Goal: Task Accomplishment & Management: Use online tool/utility

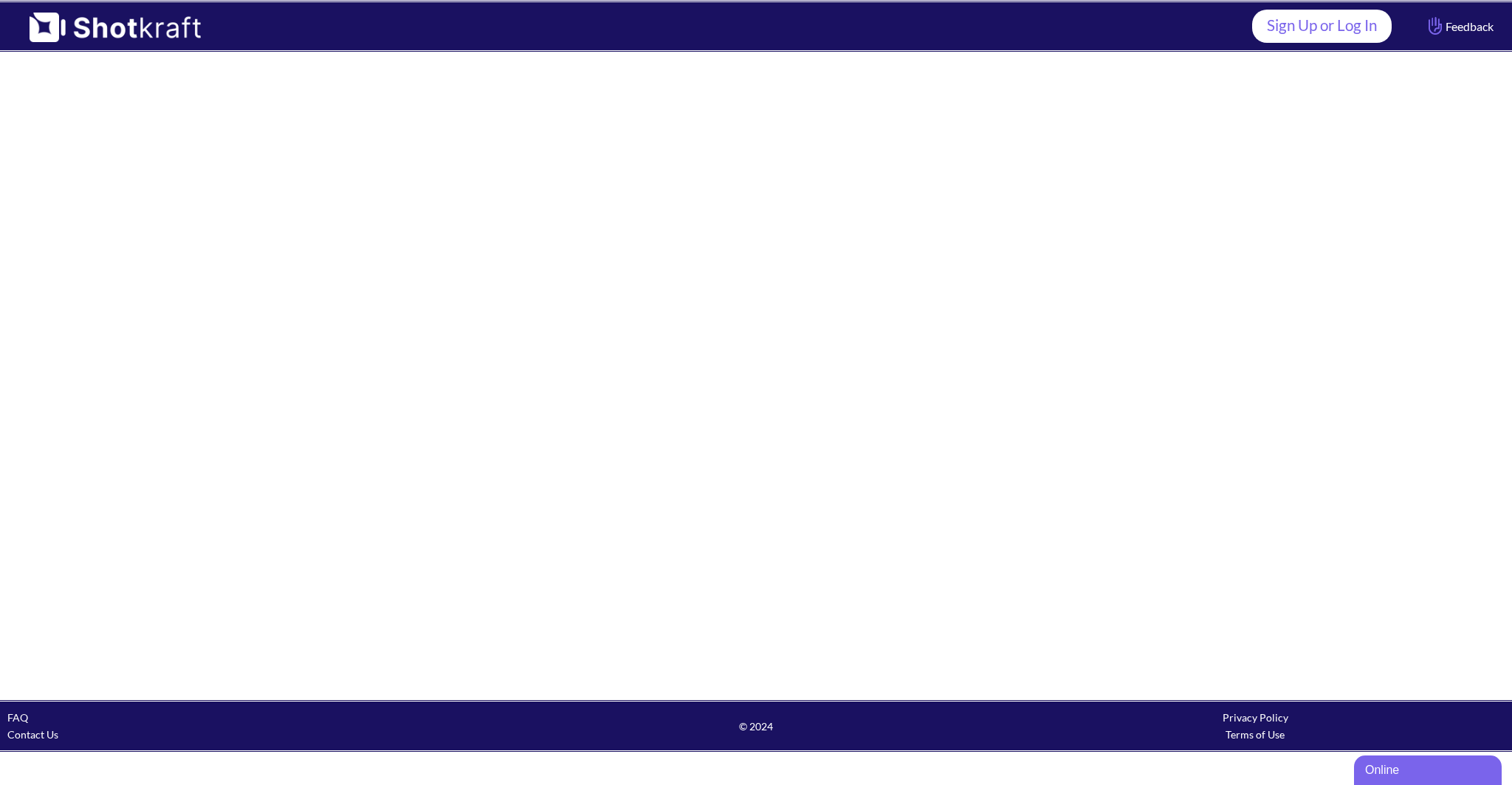
click at [1318, 26] on link "Sign Up or Log In" at bounding box center [1322, 26] width 139 height 33
click at [1228, 40] on span at bounding box center [730, 26] width 1029 height 48
click at [1230, 40] on span at bounding box center [730, 26] width 1029 height 48
drag, startPoint x: 1235, startPoint y: 40, endPoint x: 1242, endPoint y: 45, distance: 8.6
click at [1238, 41] on header "Sign Up or Log In Feedback" at bounding box center [756, 26] width 1512 height 53
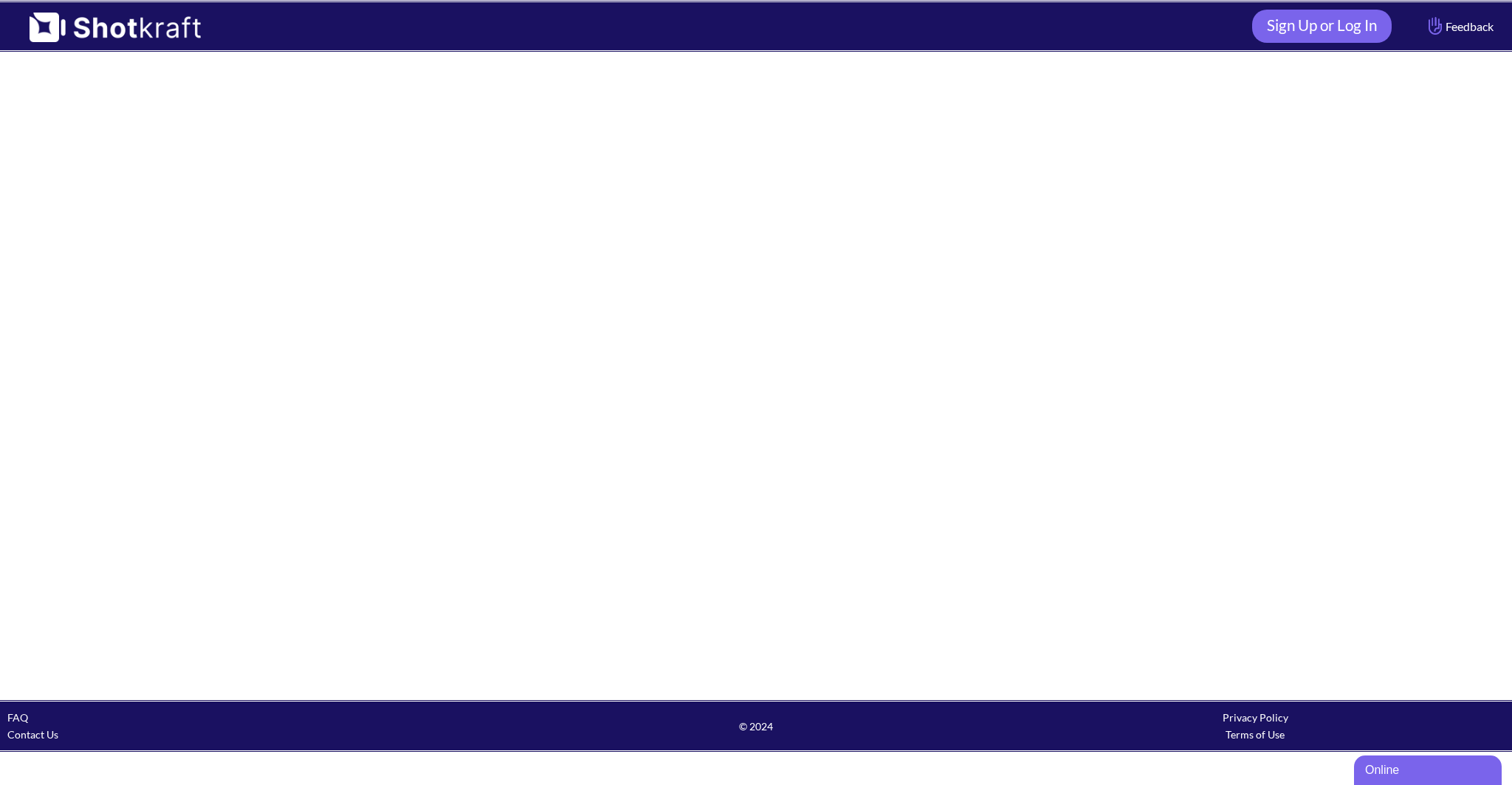
click at [1378, 772] on div "Online" at bounding box center [1428, 771] width 126 height 18
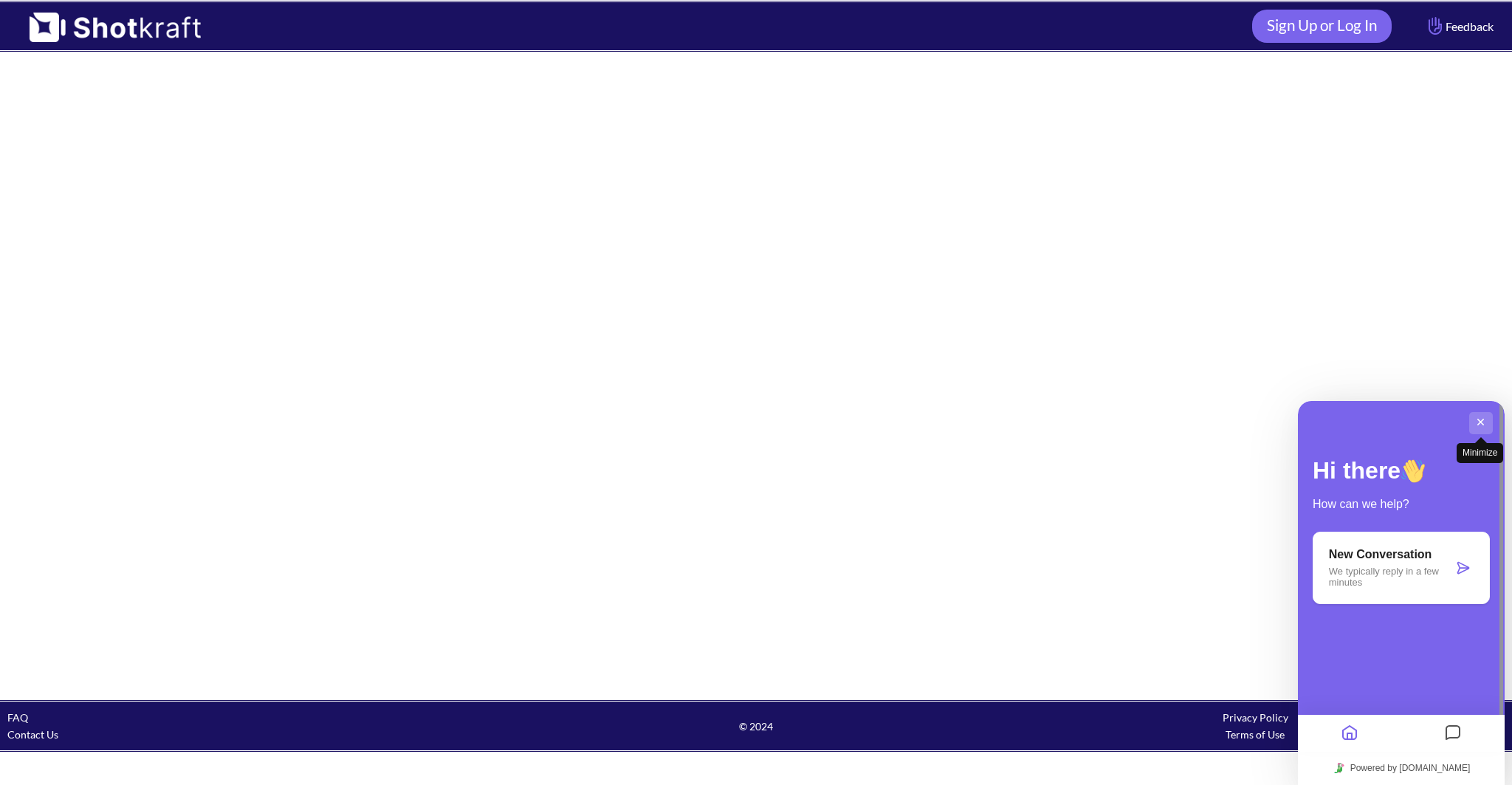
drag, startPoint x: 1479, startPoint y: 421, endPoint x: 2761, endPoint y: 710, distance: 1314.2
click at [1479, 421] on button "Minimize" at bounding box center [1481, 423] width 24 height 22
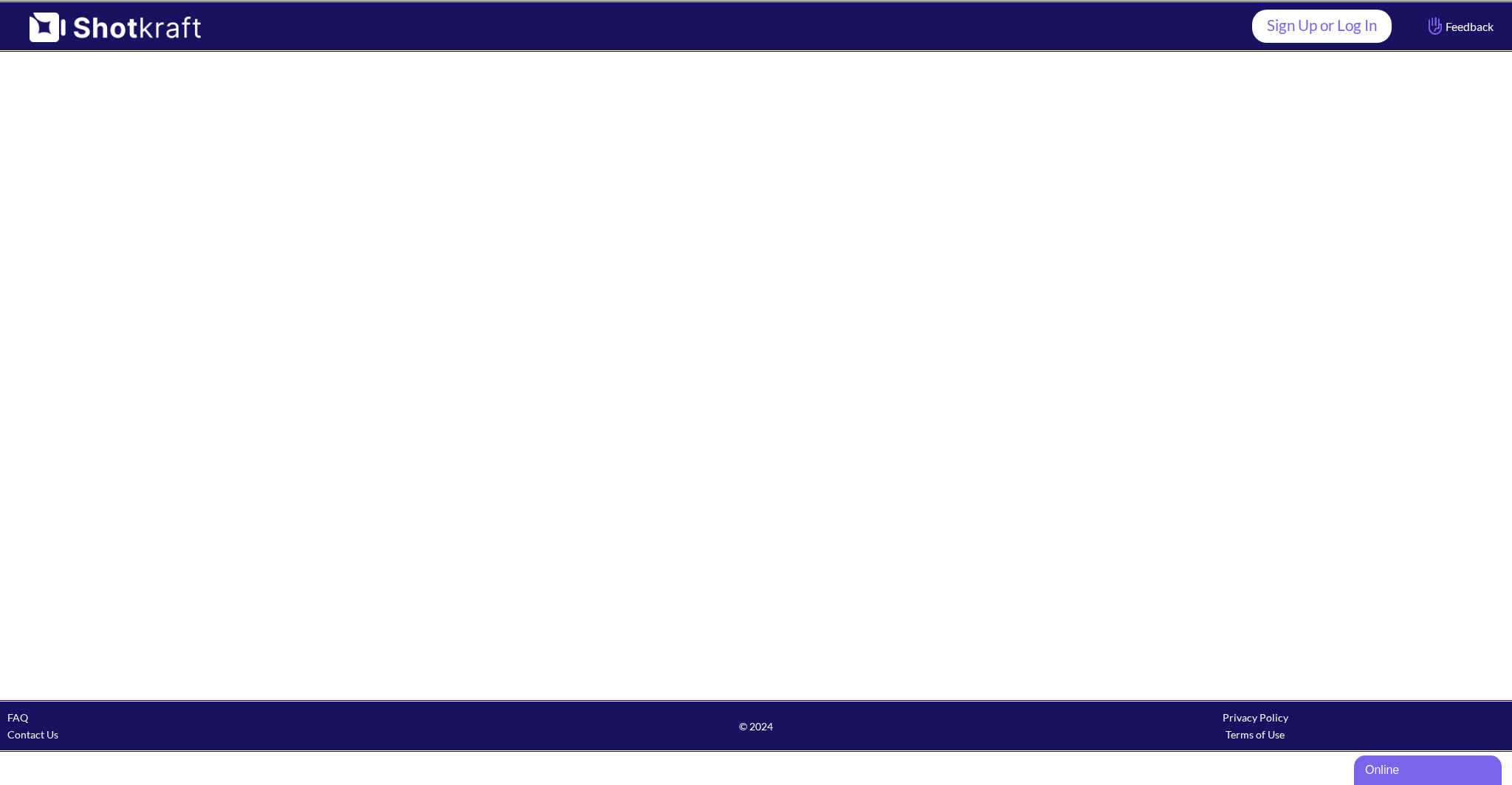
click at [1324, 23] on link "Sign Up or Log In" at bounding box center [1322, 26] width 139 height 33
click at [1343, 21] on link "Sign Up or Log In" at bounding box center [1322, 26] width 139 height 33
click at [1344, 21] on link "Sign Up or Log In" at bounding box center [1322, 26] width 139 height 33
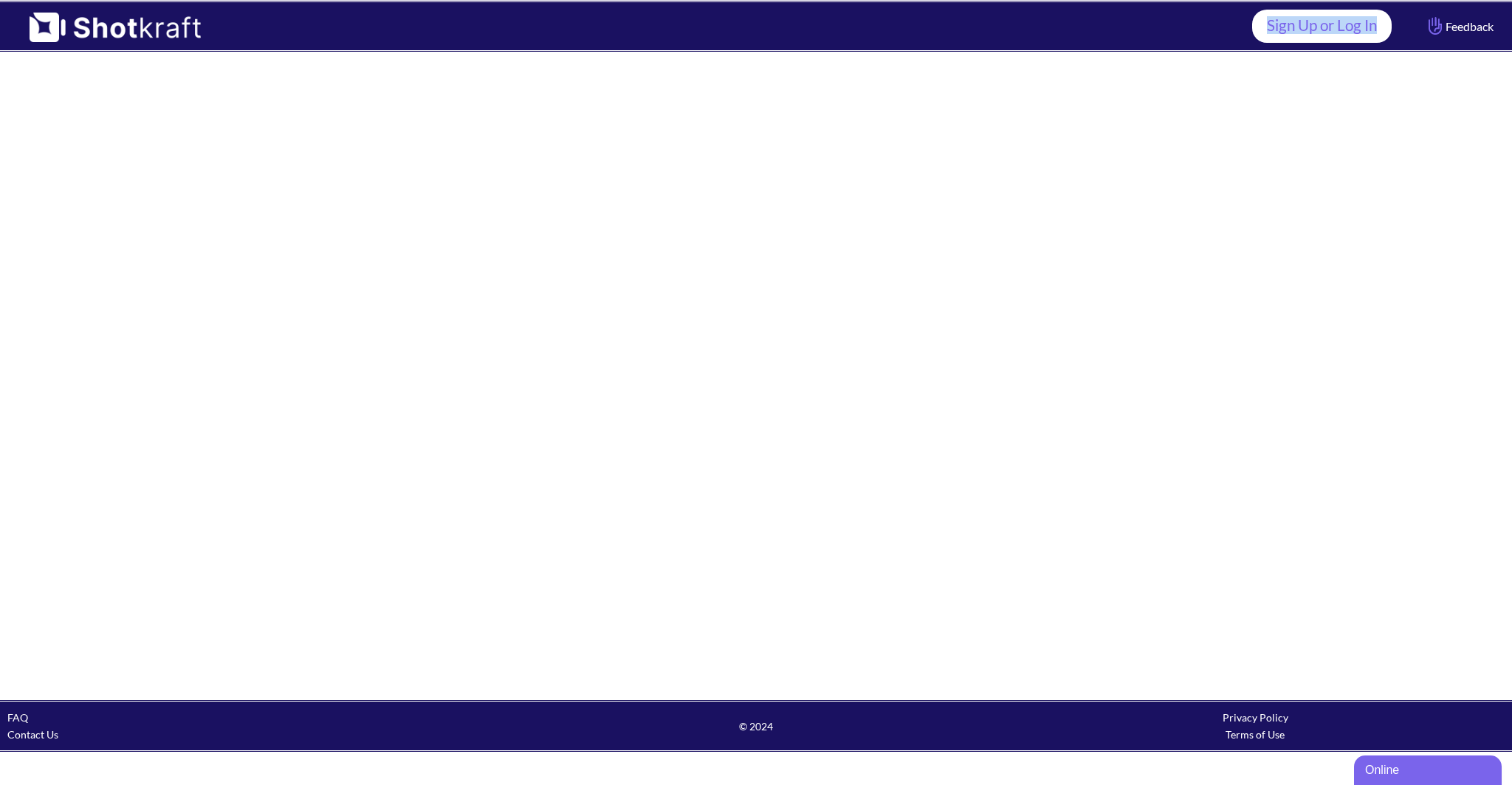
click at [1344, 21] on link "Sign Up or Log In" at bounding box center [1322, 26] width 139 height 33
click at [1345, 21] on link "Sign Up or Log In" at bounding box center [1322, 26] width 139 height 33
click at [58, 32] on img at bounding box center [108, 22] width 216 height 40
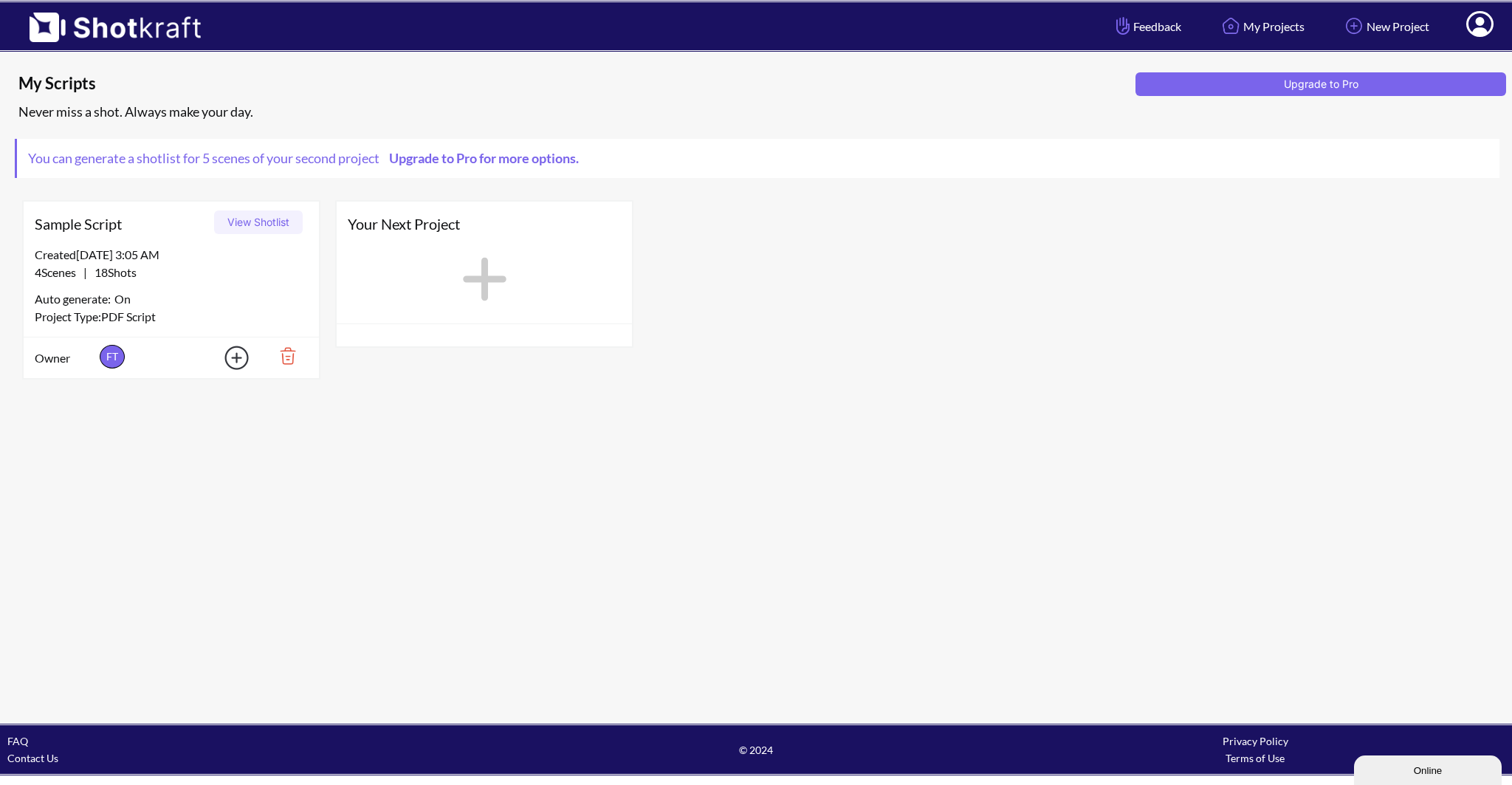
click at [169, 288] on div "Created 8/26/25 at 3:05 AM 4 Scenes | 18 Shots Auto generate: On Project Type: …" at bounding box center [171, 291] width 295 height 91
click at [249, 224] on button "View Shotlist" at bounding box center [258, 222] width 89 height 24
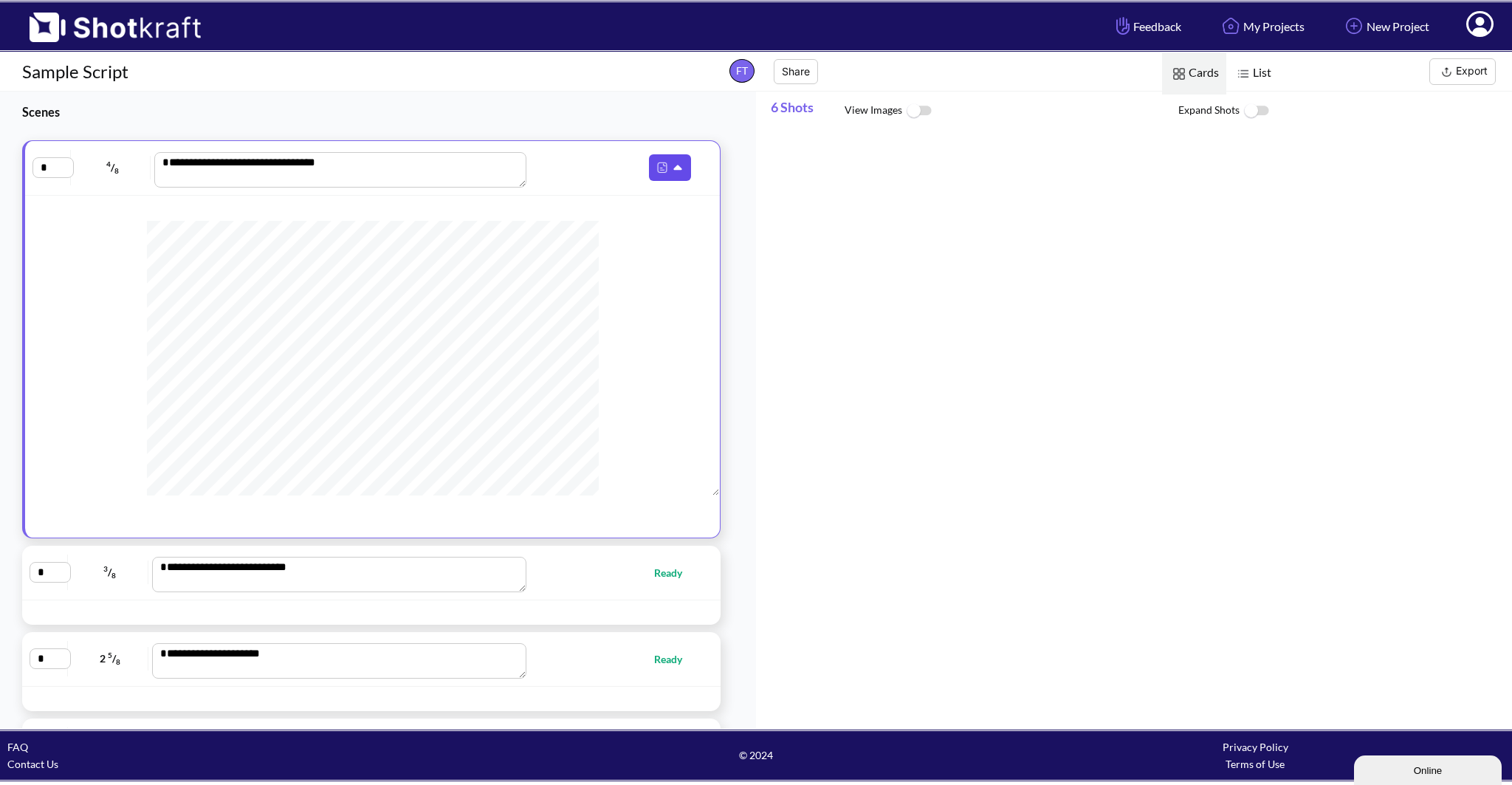
click at [661, 166] on img at bounding box center [662, 168] width 19 height 19
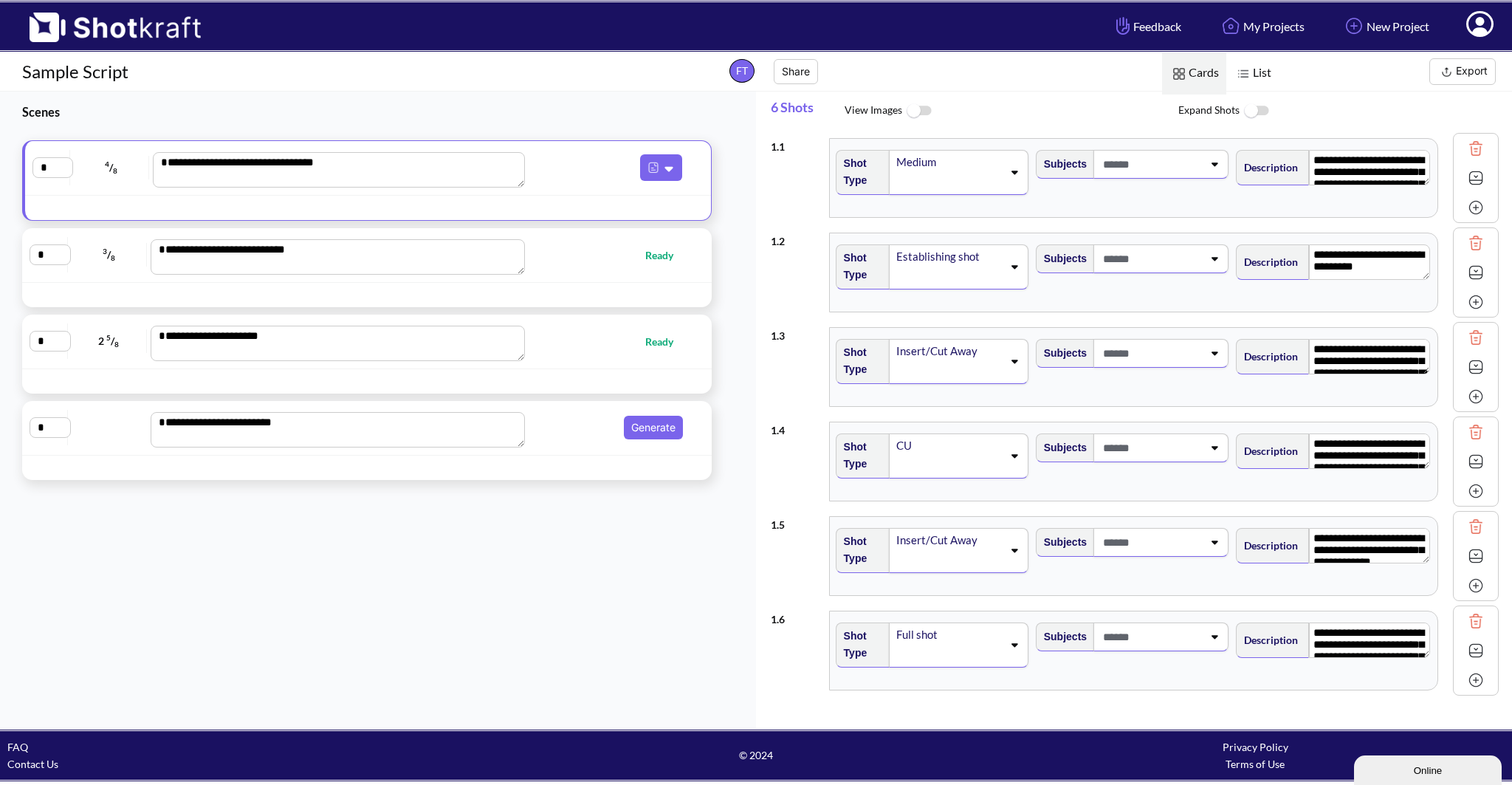
scroll to position [31, 0]
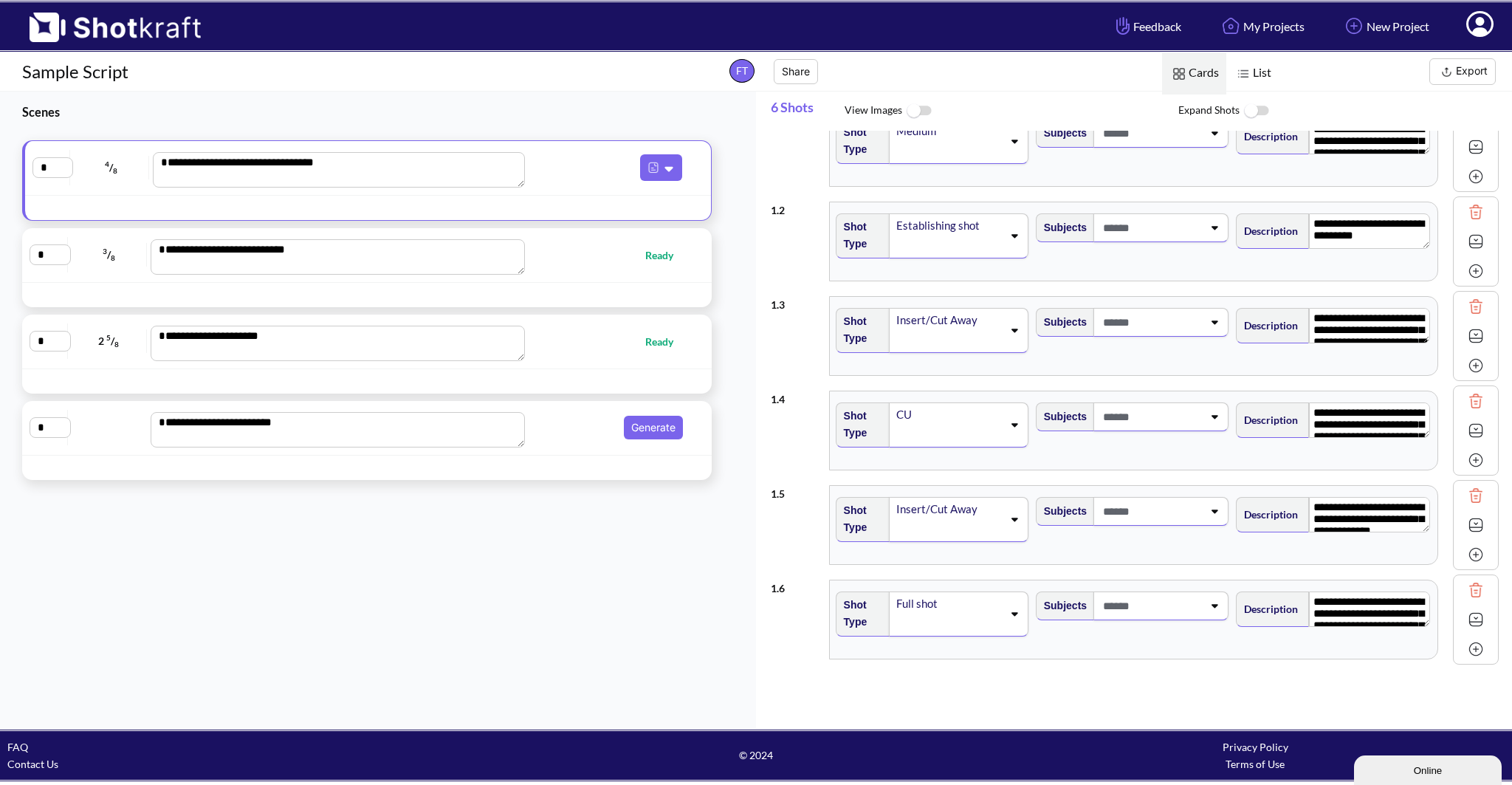
click at [992, 325] on div "Insert/Cut Away" at bounding box center [949, 320] width 108 height 20
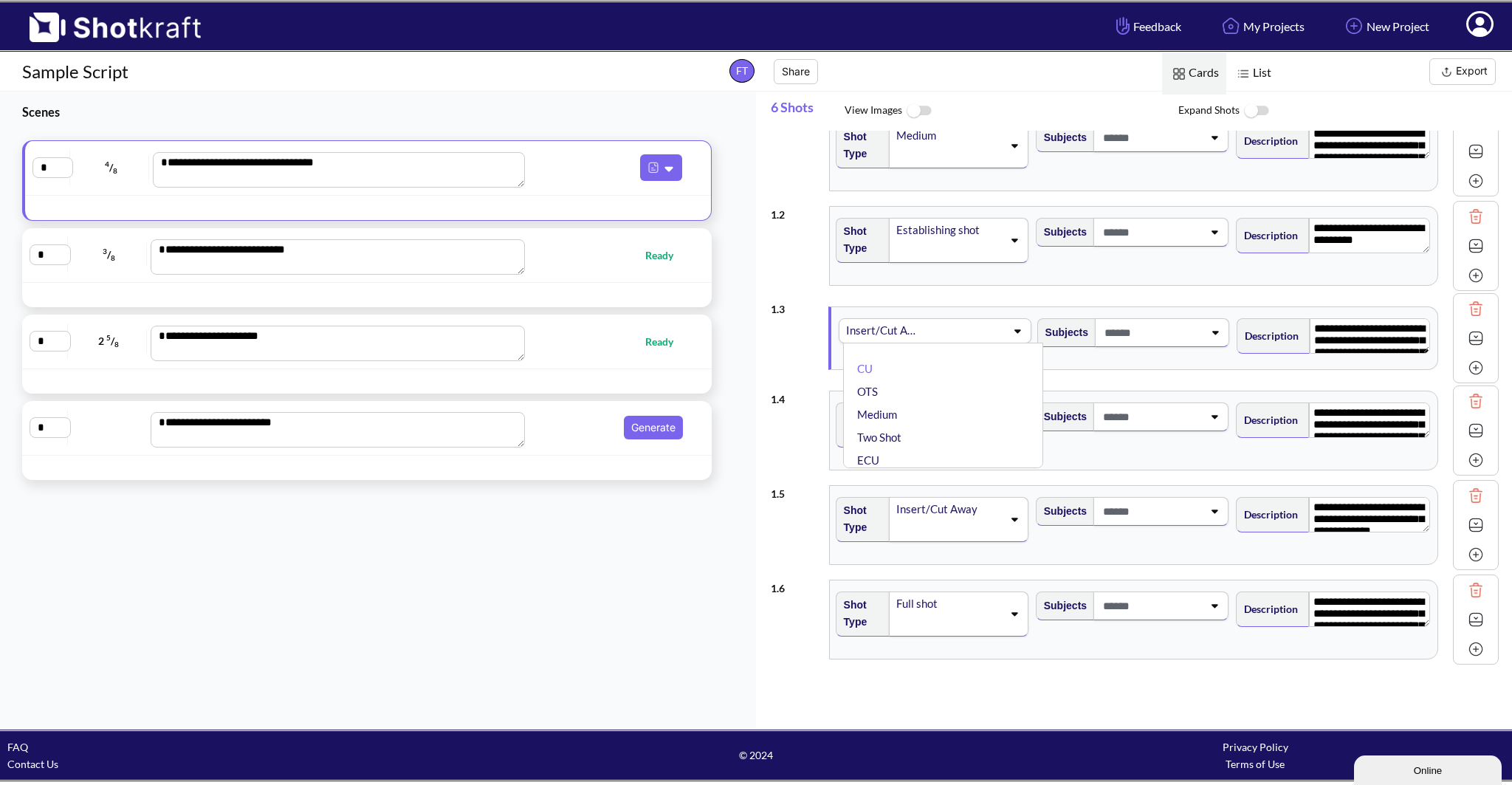
scroll to position [27, 0]
click at [927, 516] on div "Insert/Cut Away" at bounding box center [949, 509] width 108 height 20
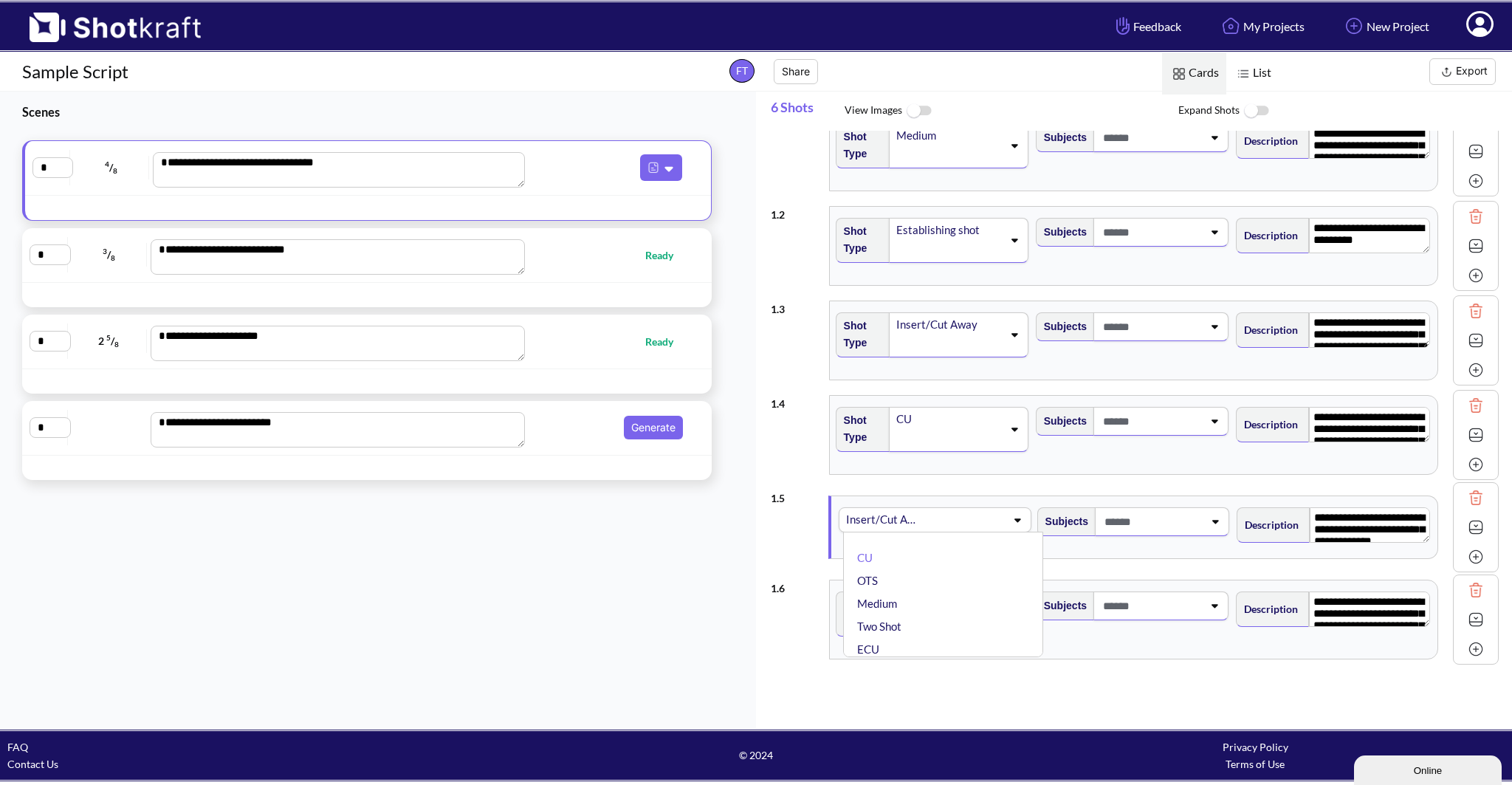
click at [906, 487] on div "**********" at bounding box center [1135, 527] width 728 height 90
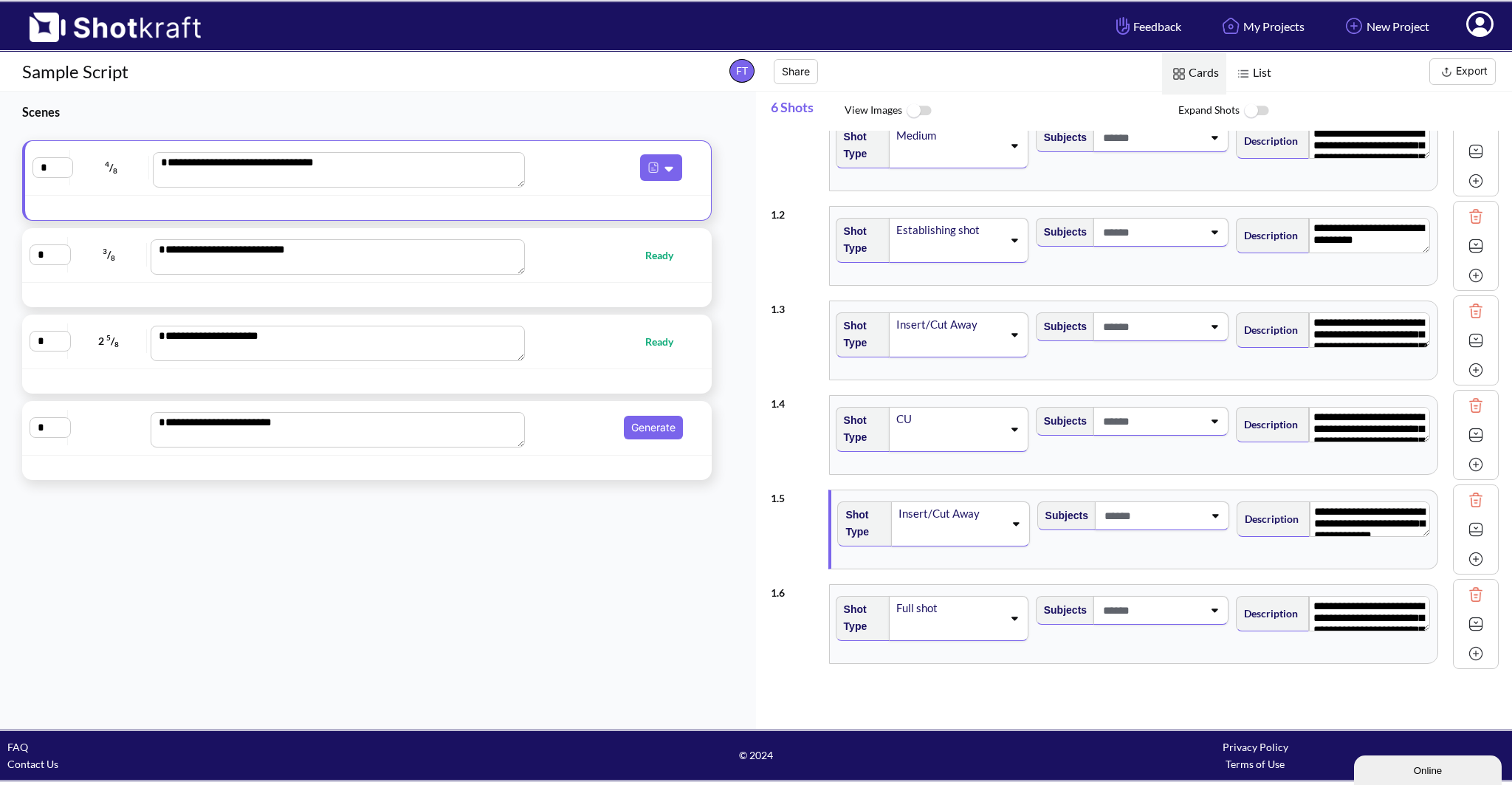
click at [1107, 520] on span at bounding box center [1153, 517] width 103 height 25
click at [1109, 520] on span at bounding box center [1153, 517] width 103 height 25
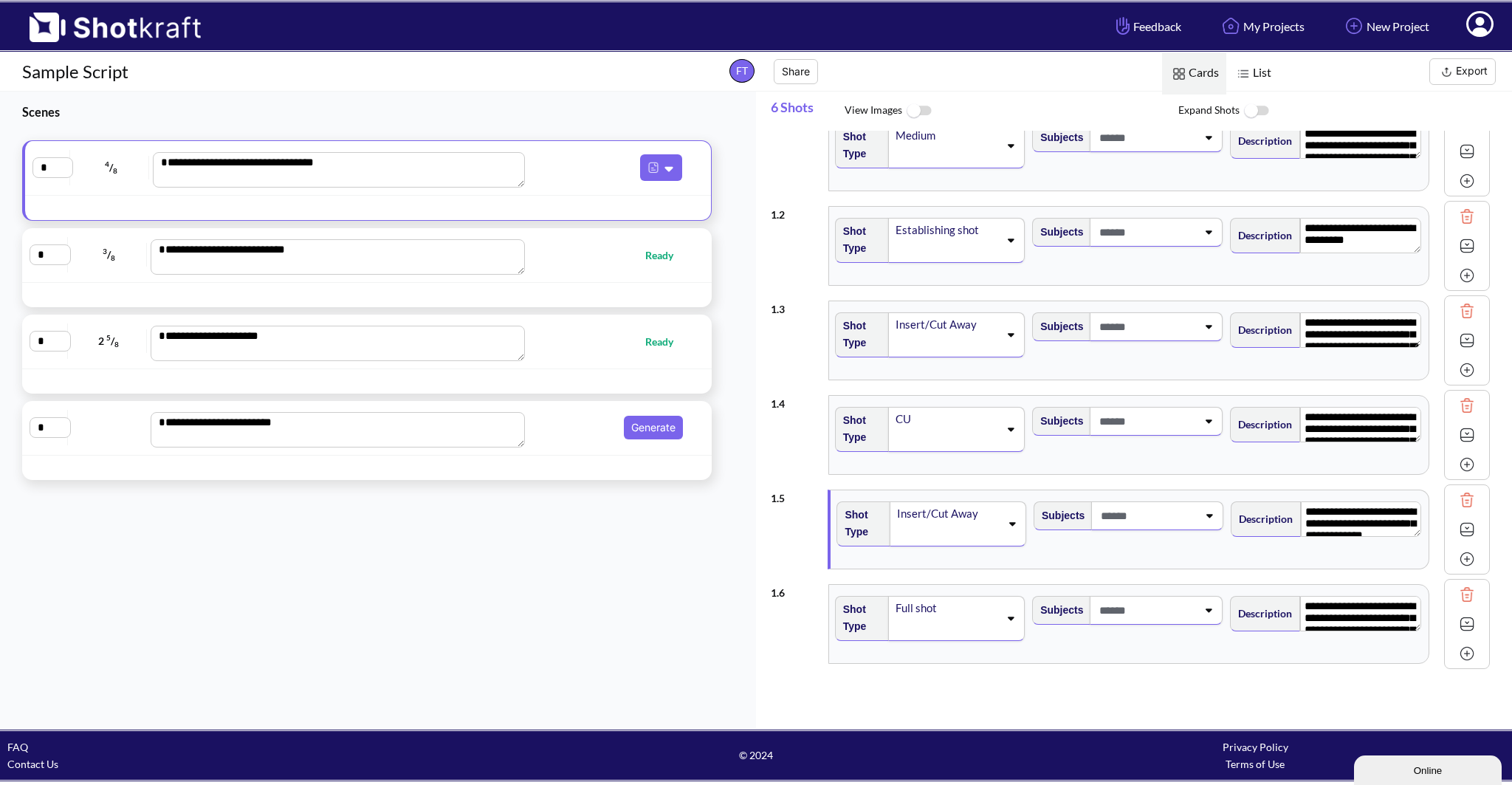
click at [1039, 74] on span "List Cards" at bounding box center [1112, 72] width 334 height 38
